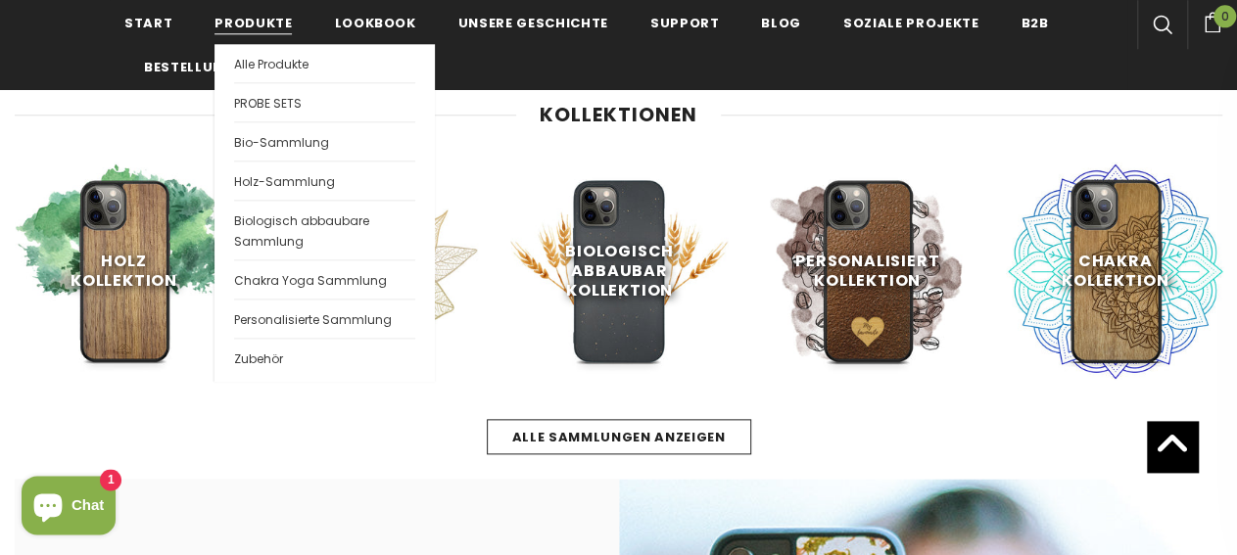
scroll to position [956, 0]
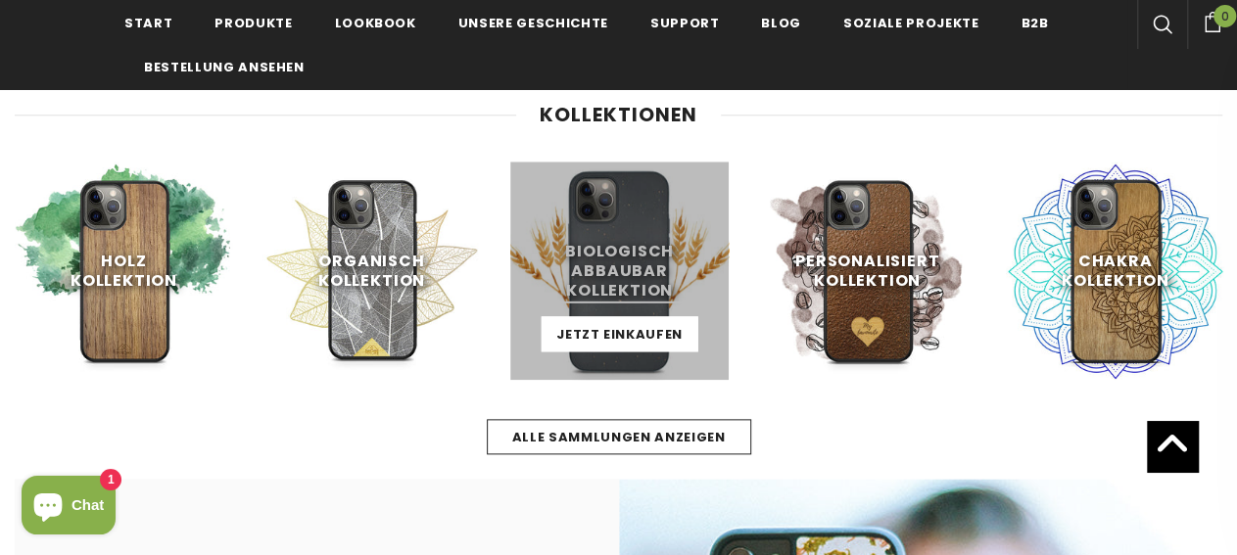
click at [694, 238] on link at bounding box center [619, 271] width 218 height 218
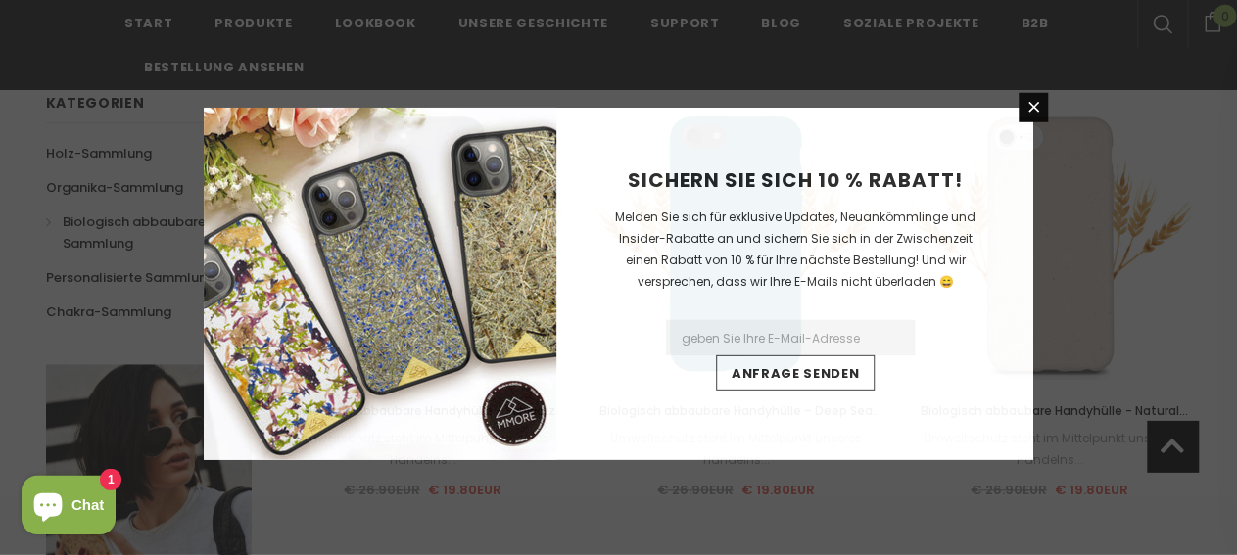
scroll to position [640, 0]
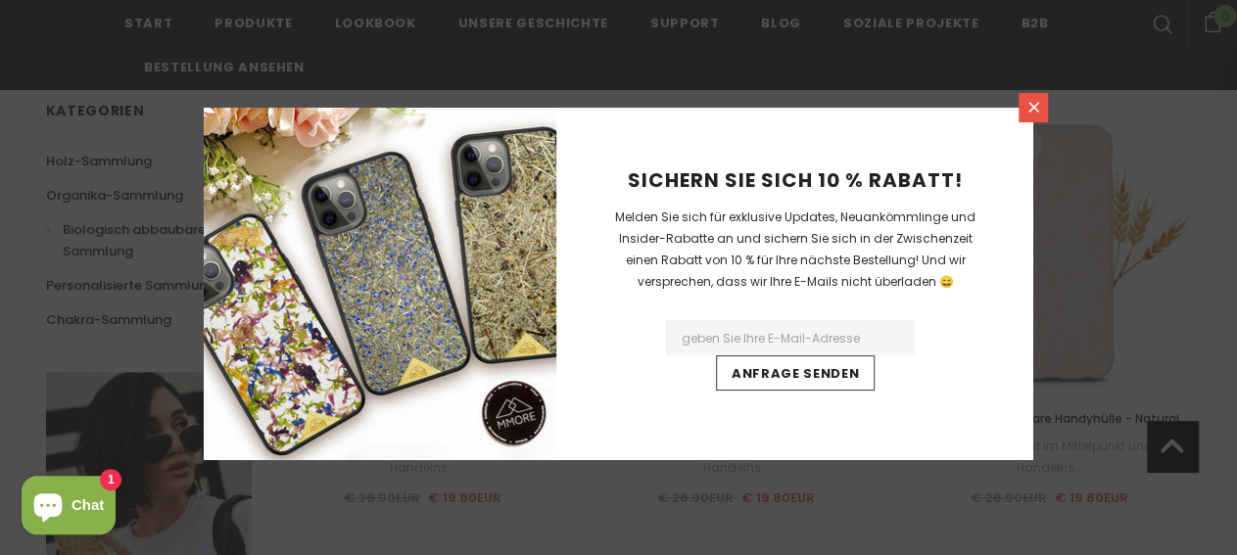
click at [1023, 107] on link at bounding box center [1032, 107] width 29 height 29
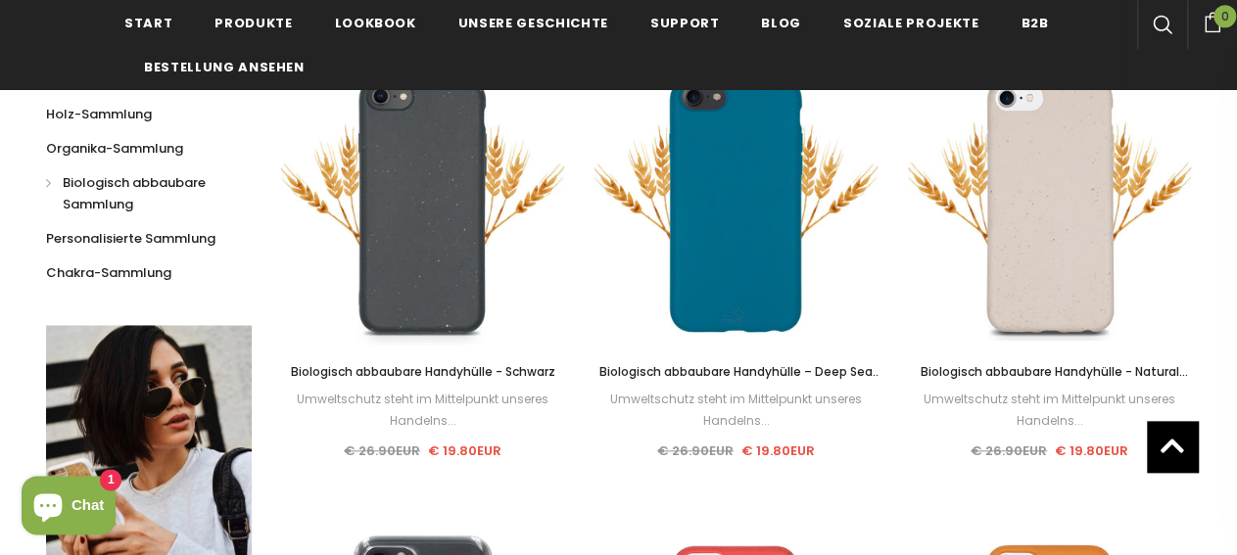
scroll to position [972, 0]
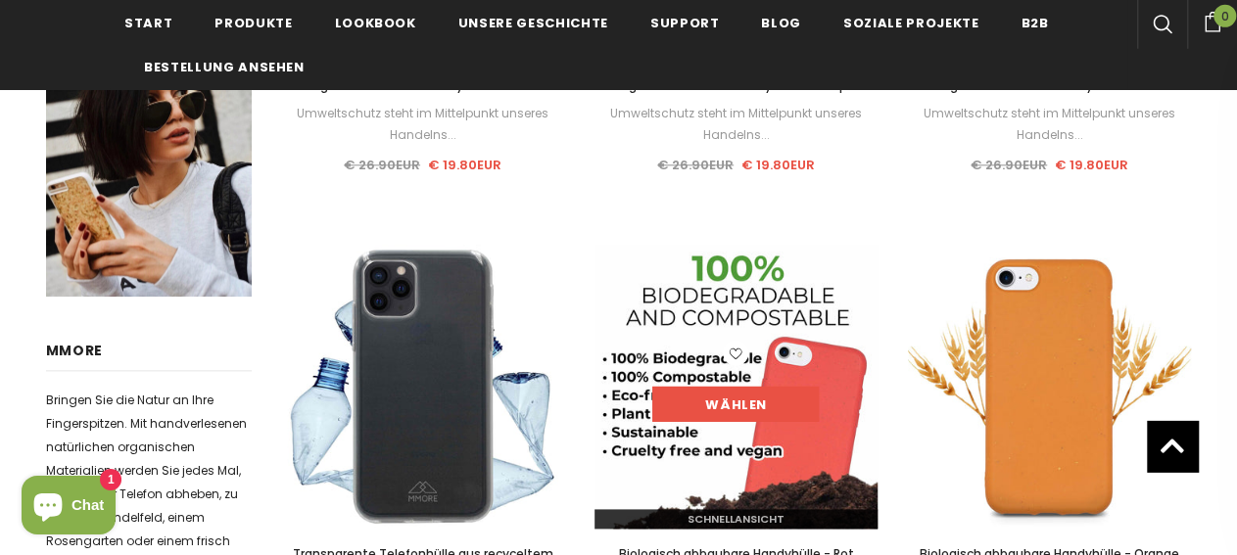
click at [732, 412] on link "Wählen" at bounding box center [735, 405] width 166 height 35
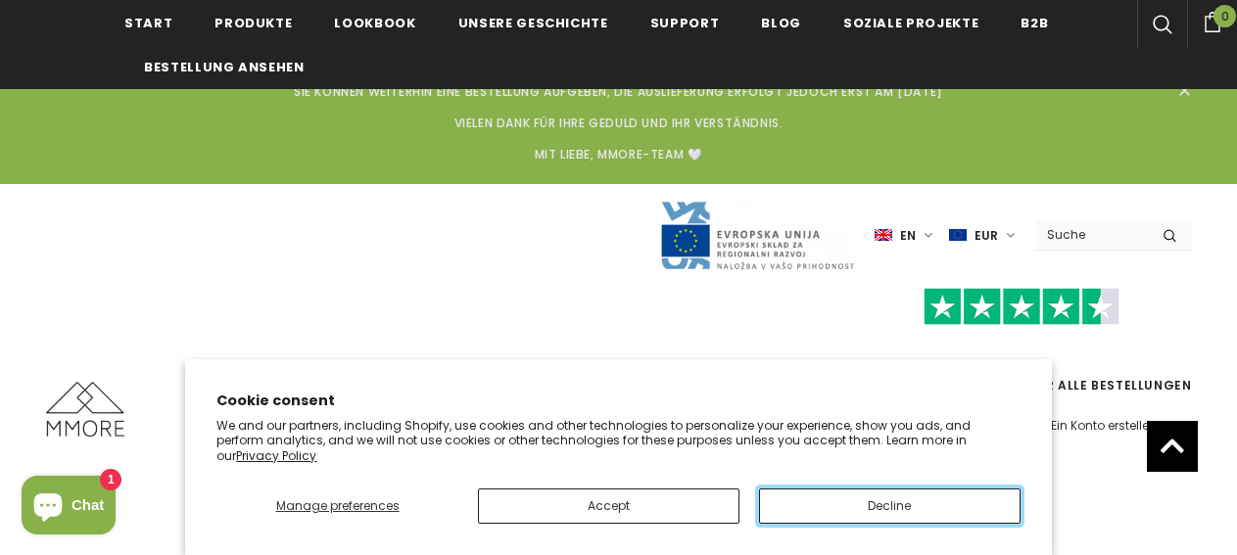
click at [865, 502] on button "Decline" at bounding box center [889, 506] width 261 height 35
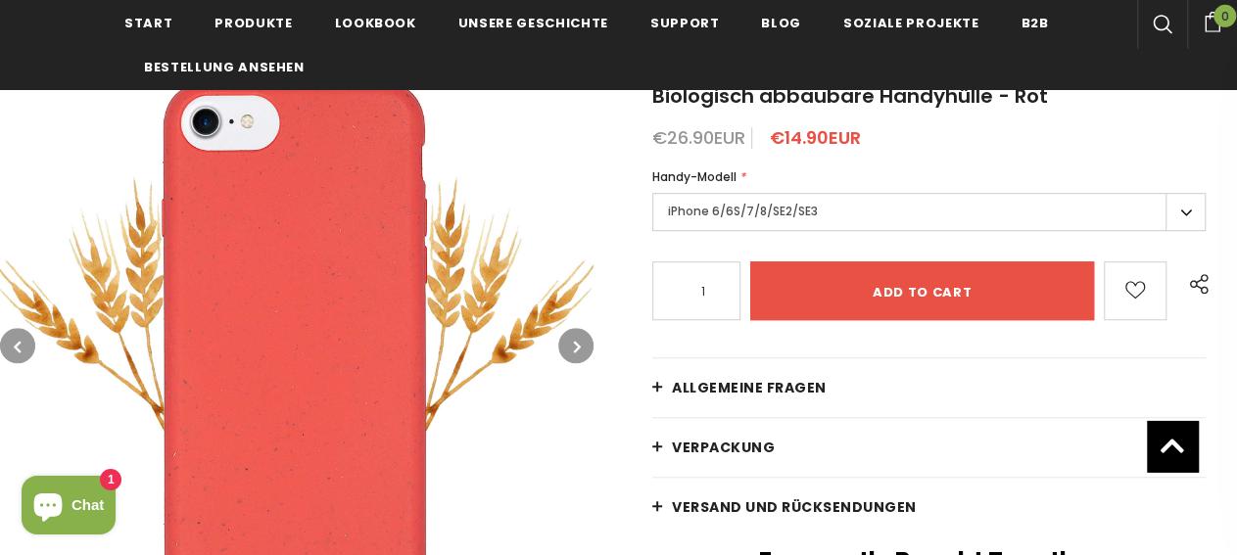
scroll to position [543, 0]
click at [824, 204] on label "iPhone 6/6S/7/8/SE2/SE3" at bounding box center [928, 212] width 553 height 38
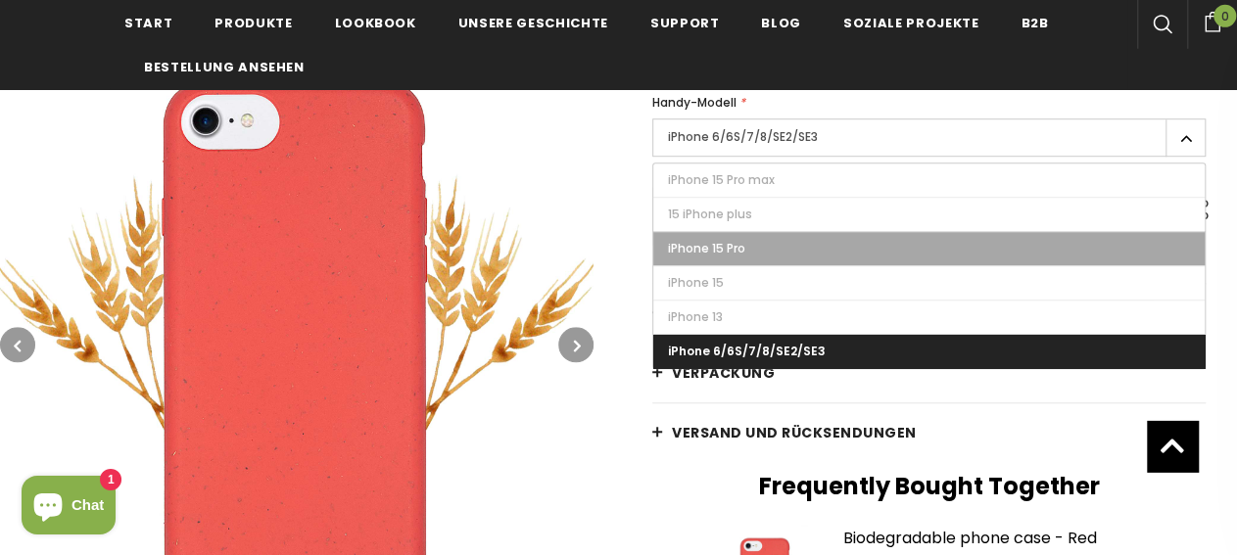
scroll to position [622, 0]
